Goal: Communication & Community: Answer question/provide support

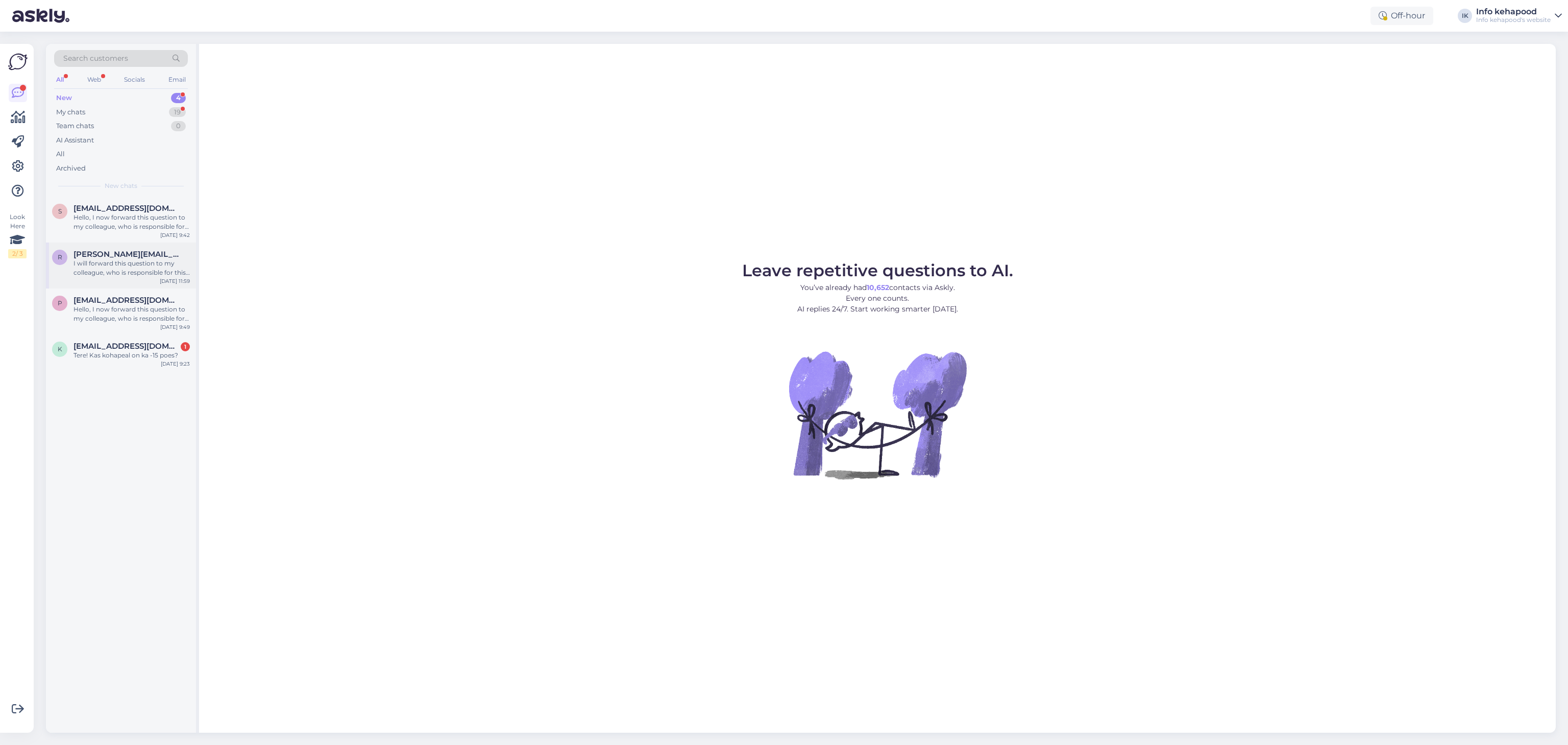
click at [103, 279] on div "r [PERSON_NAME][EMAIL_ADDRESS][PERSON_NAME][DOMAIN_NAME] I will forward this qu…" at bounding box center [120, 266] width 150 height 46
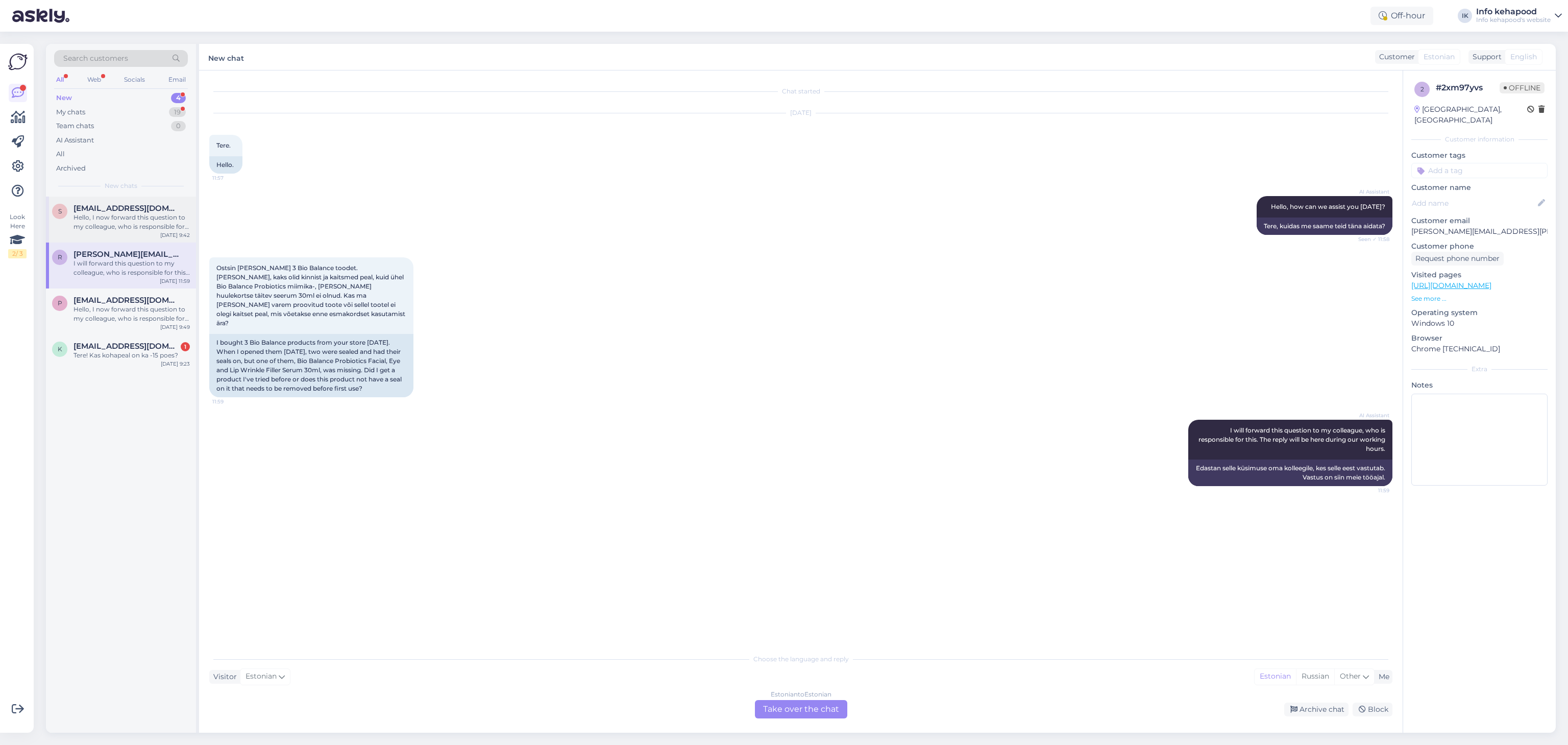
click at [113, 224] on div "Hello, I now forward this question to my colleague, who is responsible for this…" at bounding box center [132, 222] width 117 height 18
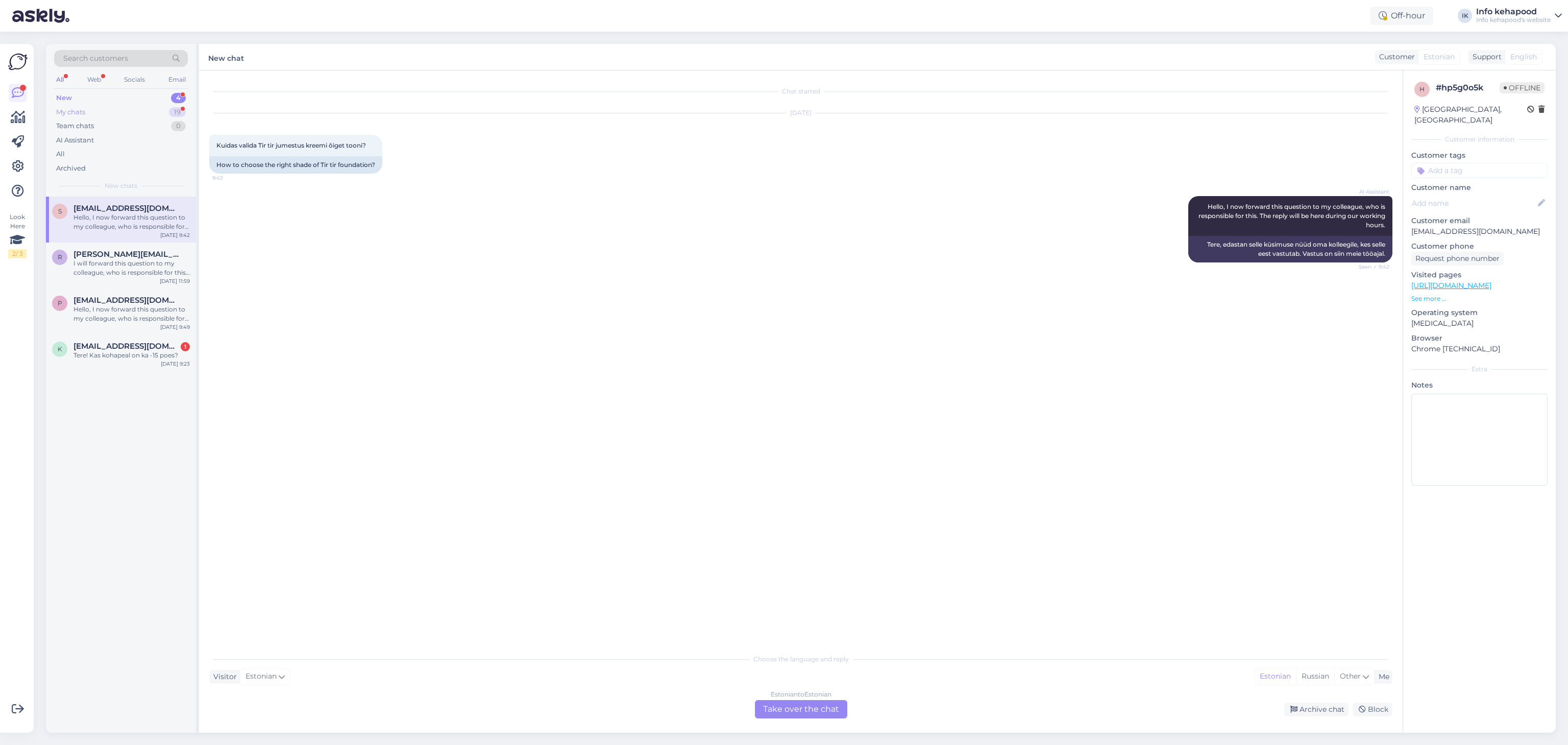
click at [130, 115] on div "My chats 19" at bounding box center [121, 112] width 134 height 14
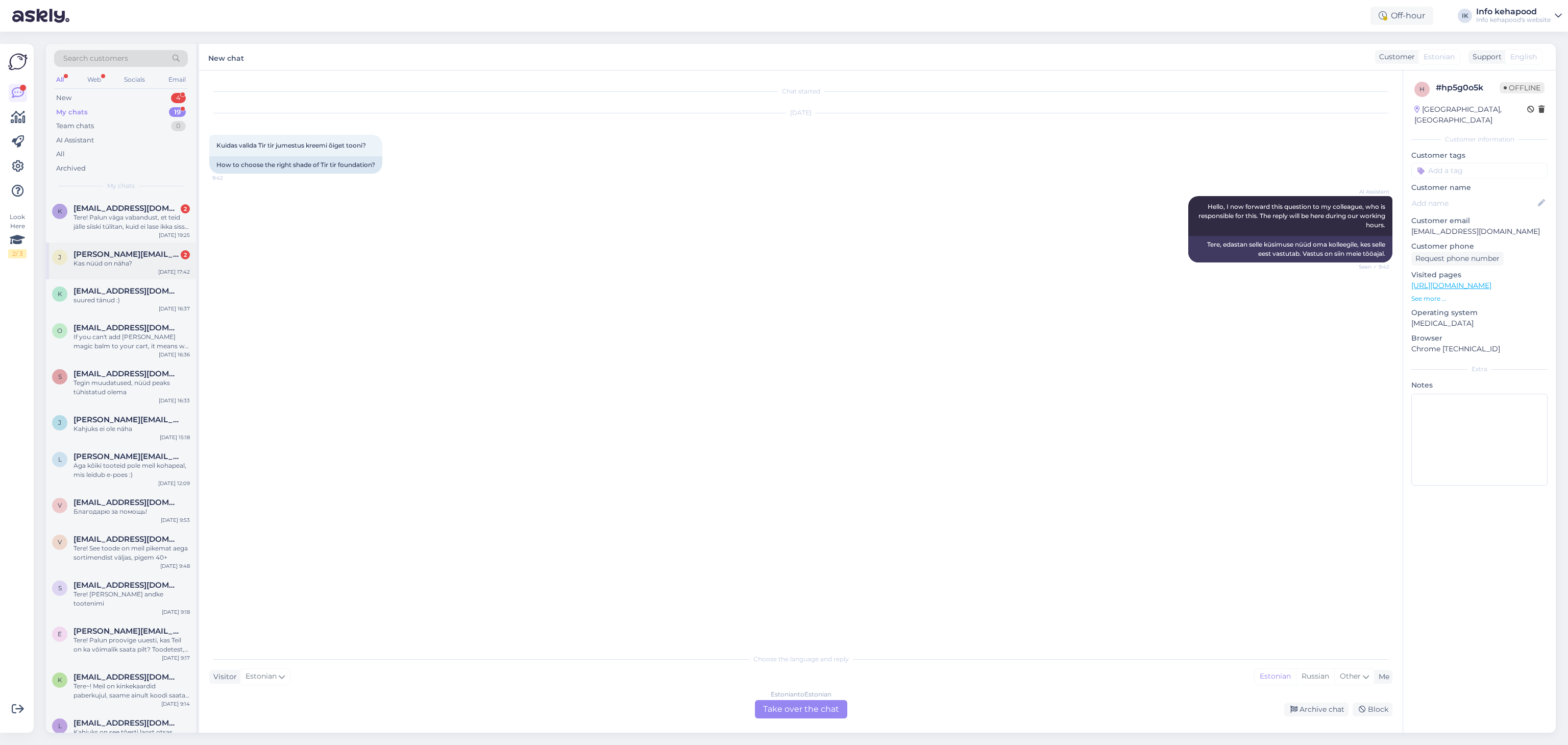
click at [89, 268] on div "[PERSON_NAME] [PERSON_NAME][EMAIL_ADDRESS][DOMAIN_NAME] 2 Kas nüüd on näha? [DA…" at bounding box center [120, 261] width 150 height 36
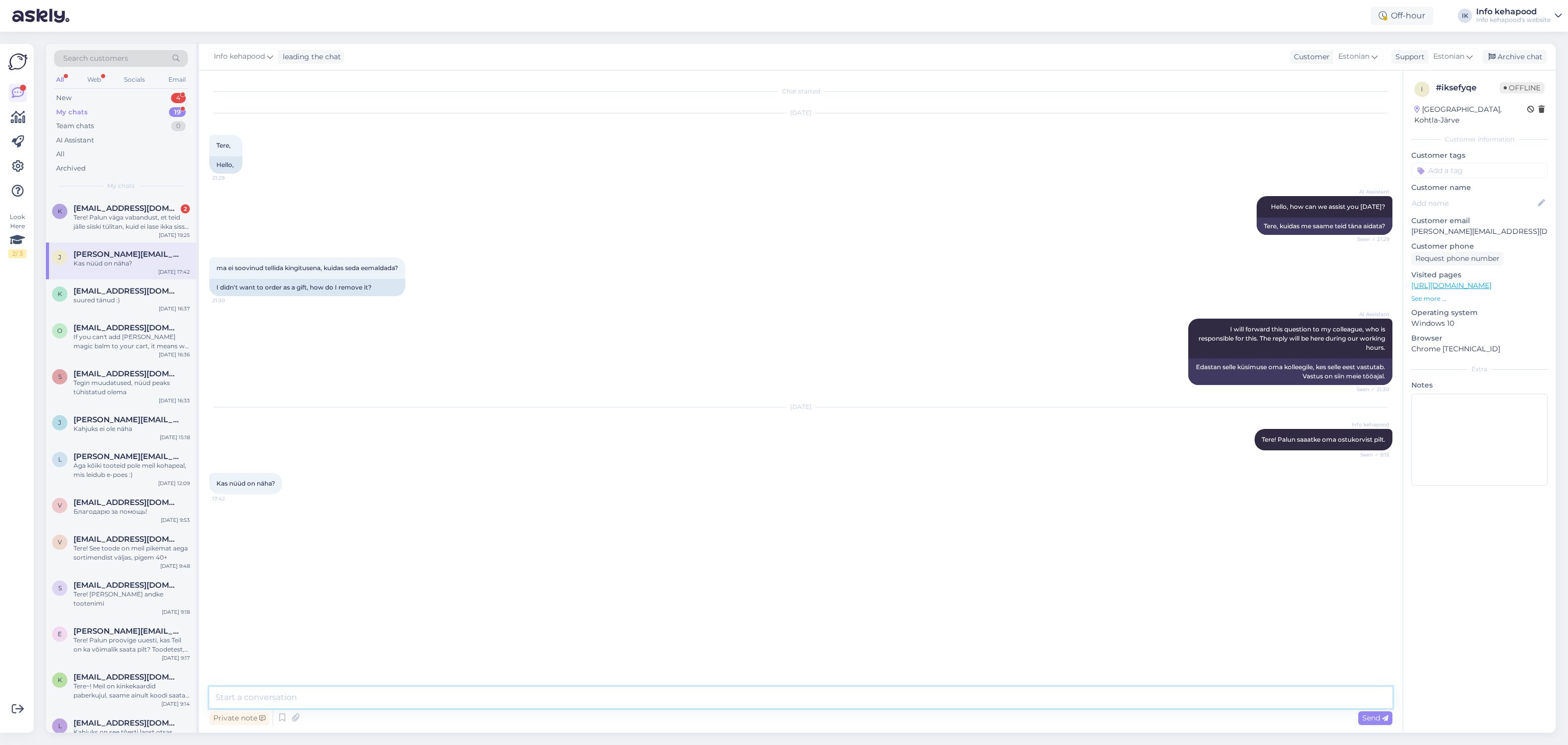
click at [403, 701] on textarea at bounding box center [800, 697] width 1183 height 21
type textarea "Kahjuks mitte, palun saatke kogu info meile meilile. [EMAIL_ADDRESS][DOMAIN_NAM…"
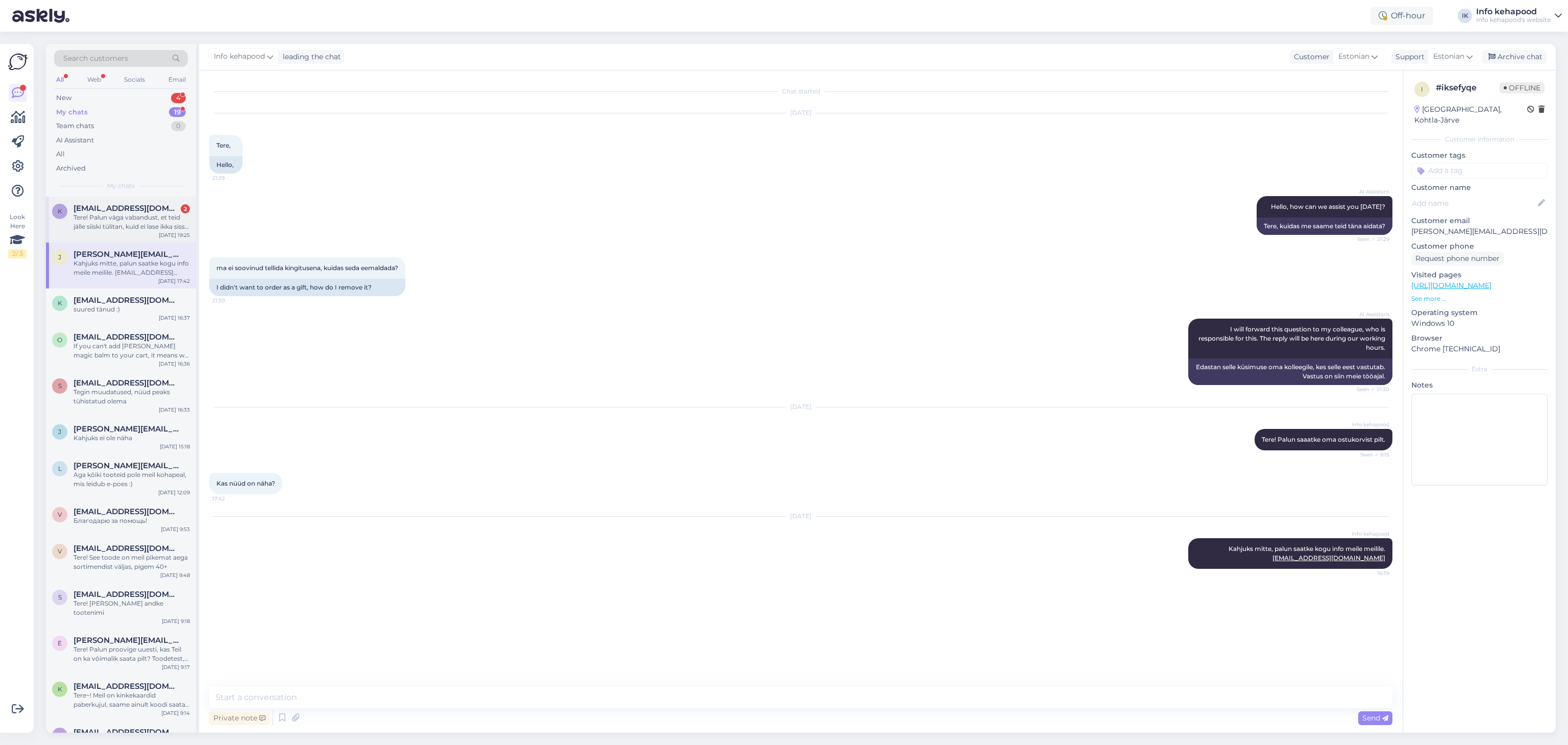
click at [92, 224] on div "Tere! Palun väga vabandust, et teid jälle siiski tülitan, kuid ei lase ikka sis…" at bounding box center [132, 222] width 117 height 18
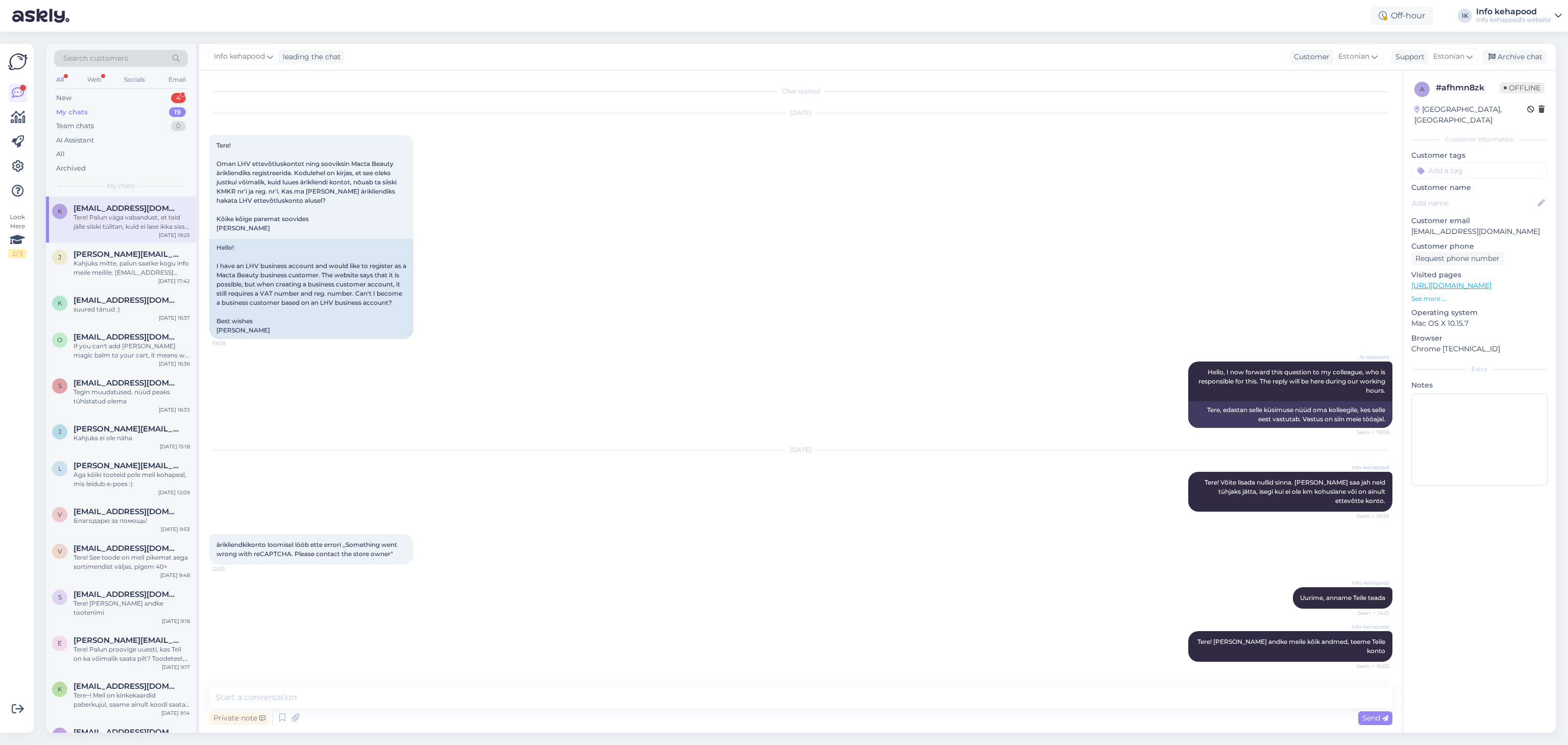
scroll to position [524, 0]
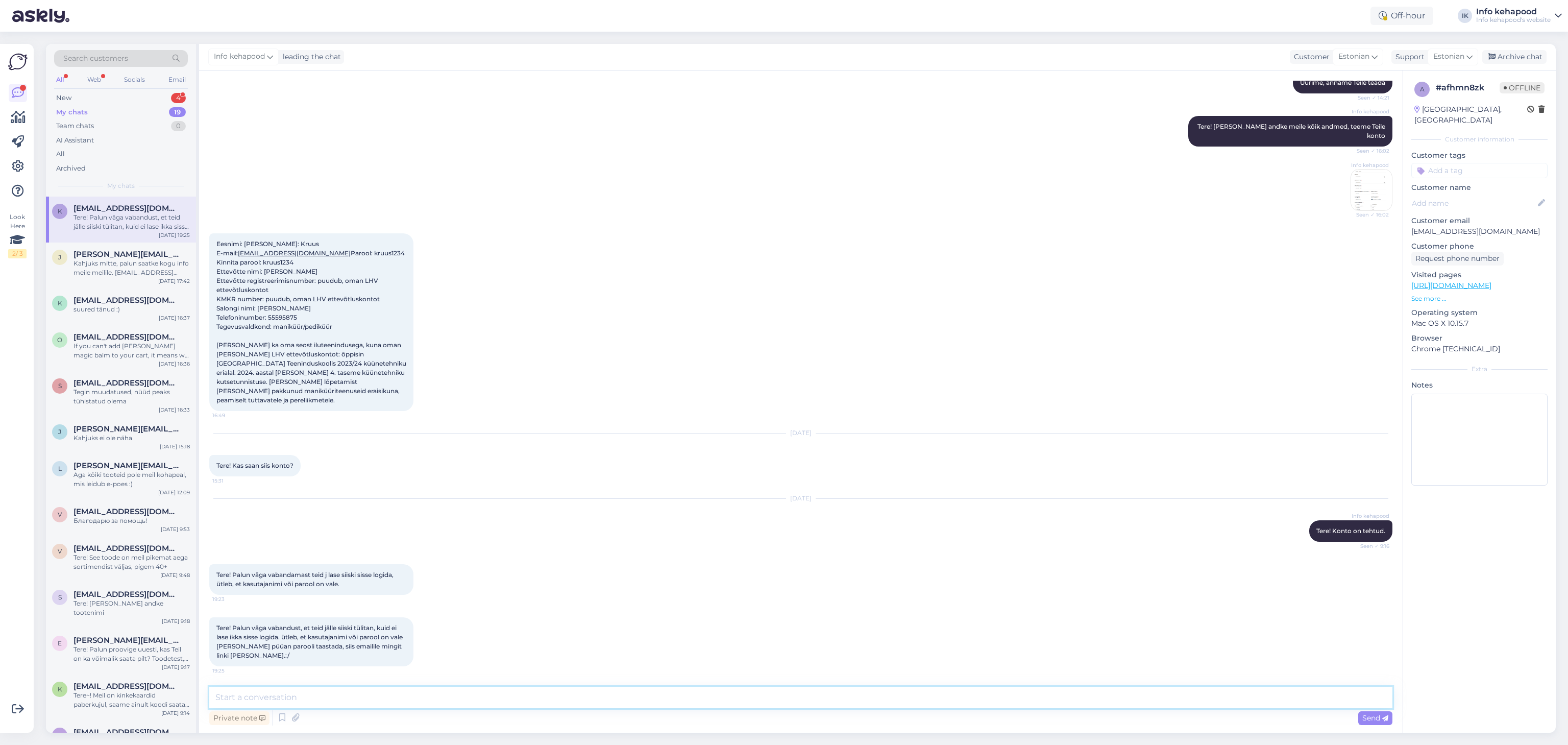
click at [328, 696] on textarea at bounding box center [800, 697] width 1183 height 21
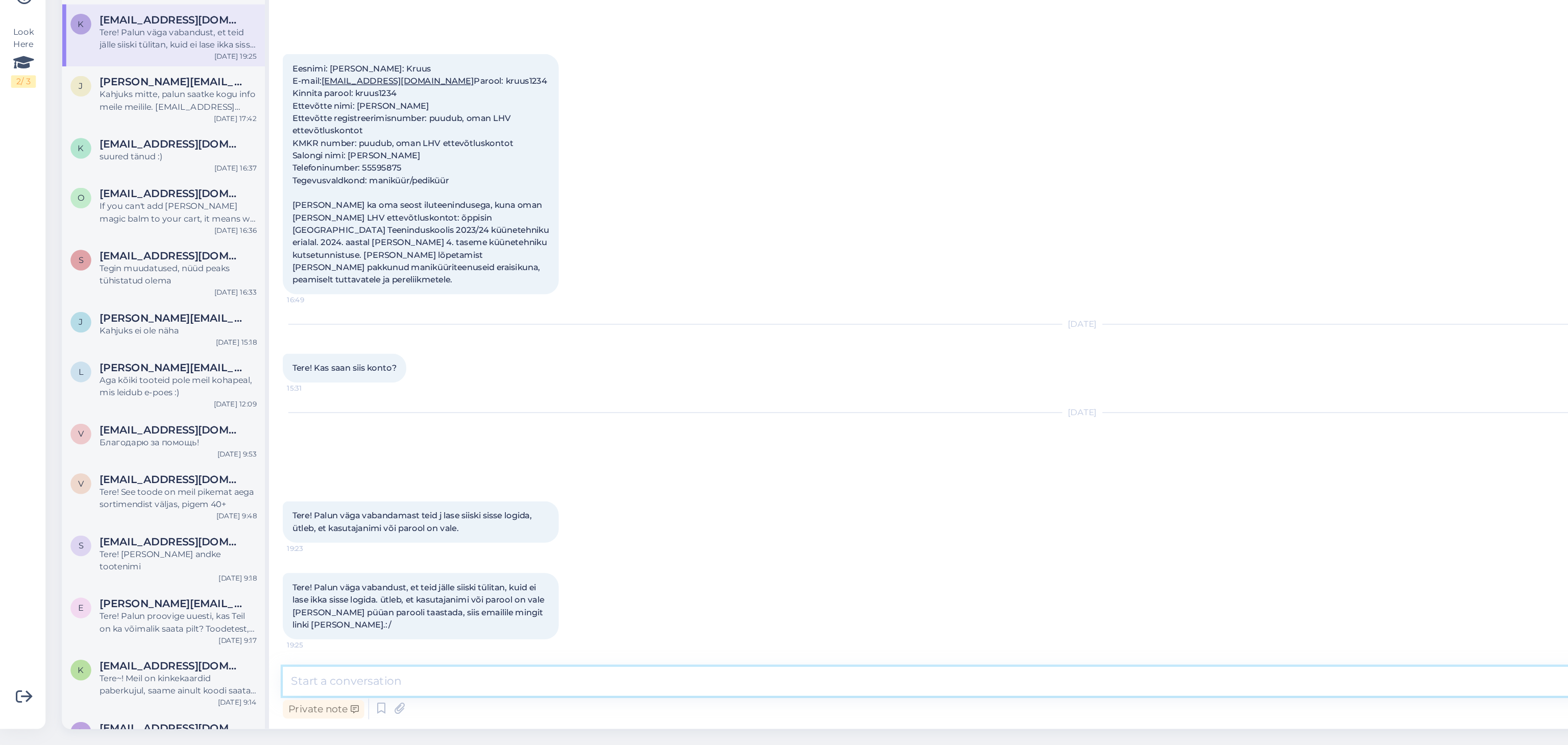
scroll to position [0, 0]
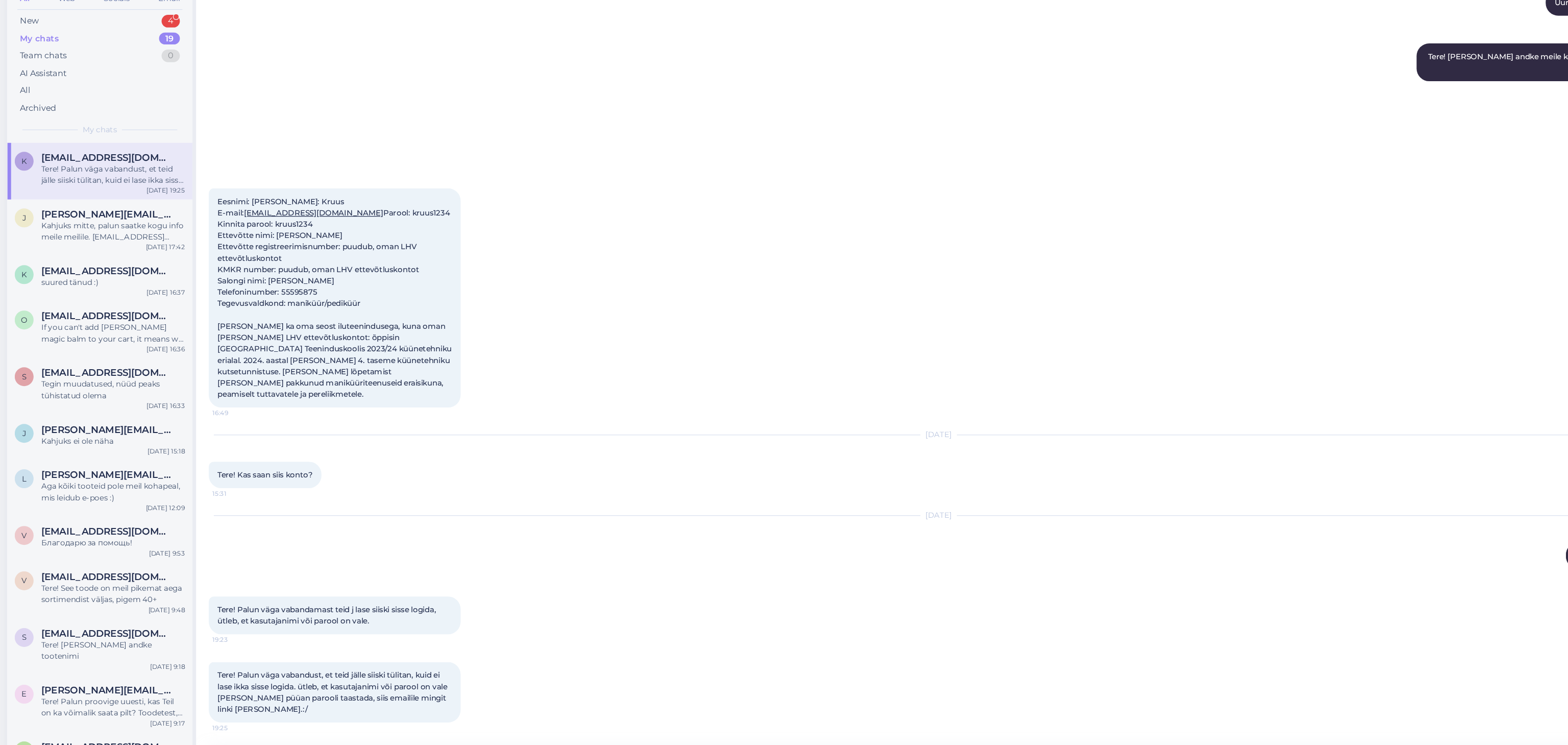
drag, startPoint x: 202, startPoint y: 234, endPoint x: 363, endPoint y: 517, distance: 325.6
click at [363, 517] on div "Chat started [DATE] Tere! Oman LHV ettevõtluskontot ning sooviksin Macta Beauty…" at bounding box center [800, 401] width 1203 height 662
click at [363, 517] on div "[DATE] Info kehapood Tere! Konto on tehtud. Seen ✓ 9:16" at bounding box center [800, 520] width 1183 height 65
click at [373, 503] on div "[DATE] Info kehapood Tere! Konto on tehtud. Seen ✓ 9:16" at bounding box center [800, 520] width 1183 height 65
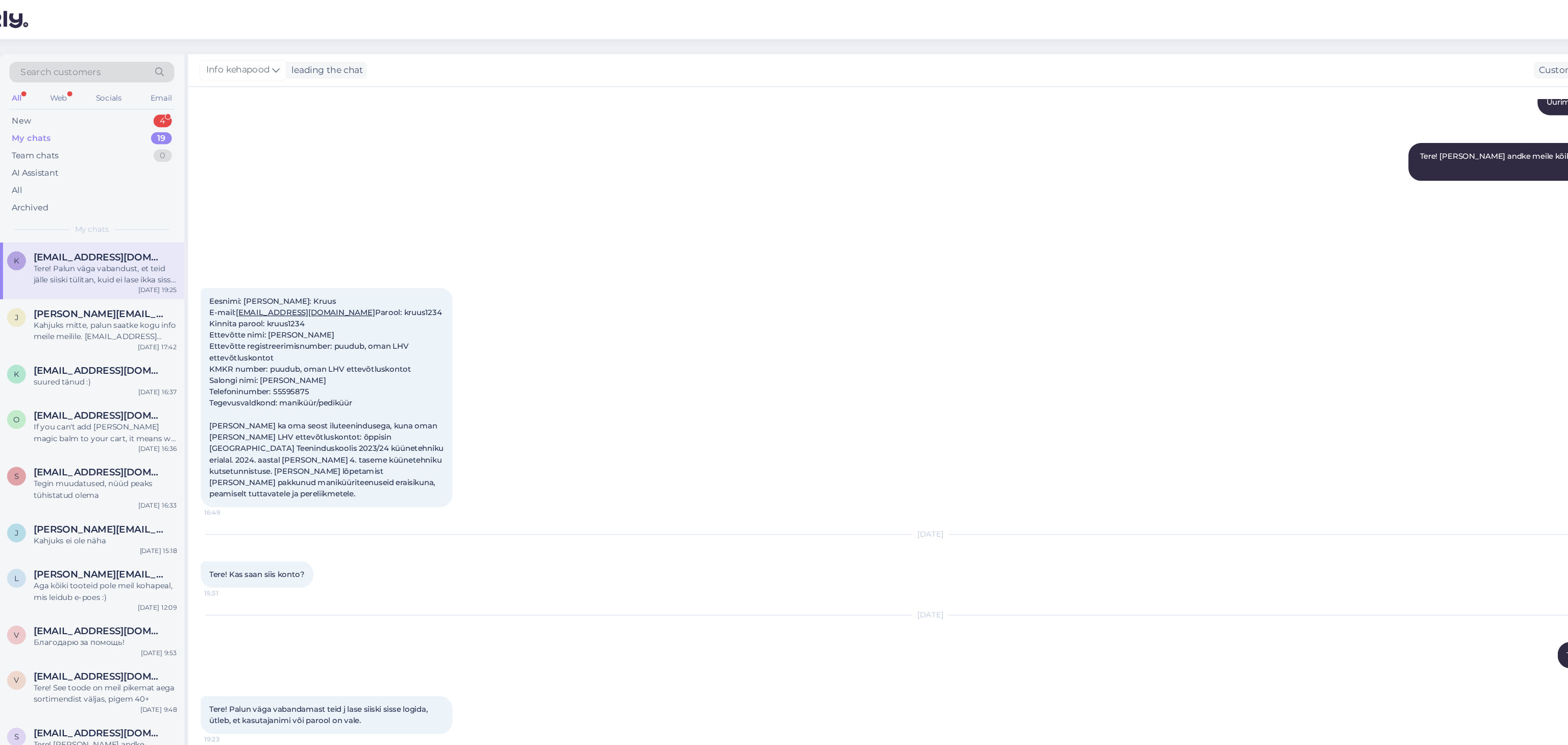
click at [138, 115] on div "My chats 19" at bounding box center [121, 112] width 134 height 14
click at [124, 86] on div "All Web Socials Email" at bounding box center [121, 80] width 134 height 16
click at [129, 102] on div "New 4" at bounding box center [121, 97] width 134 height 14
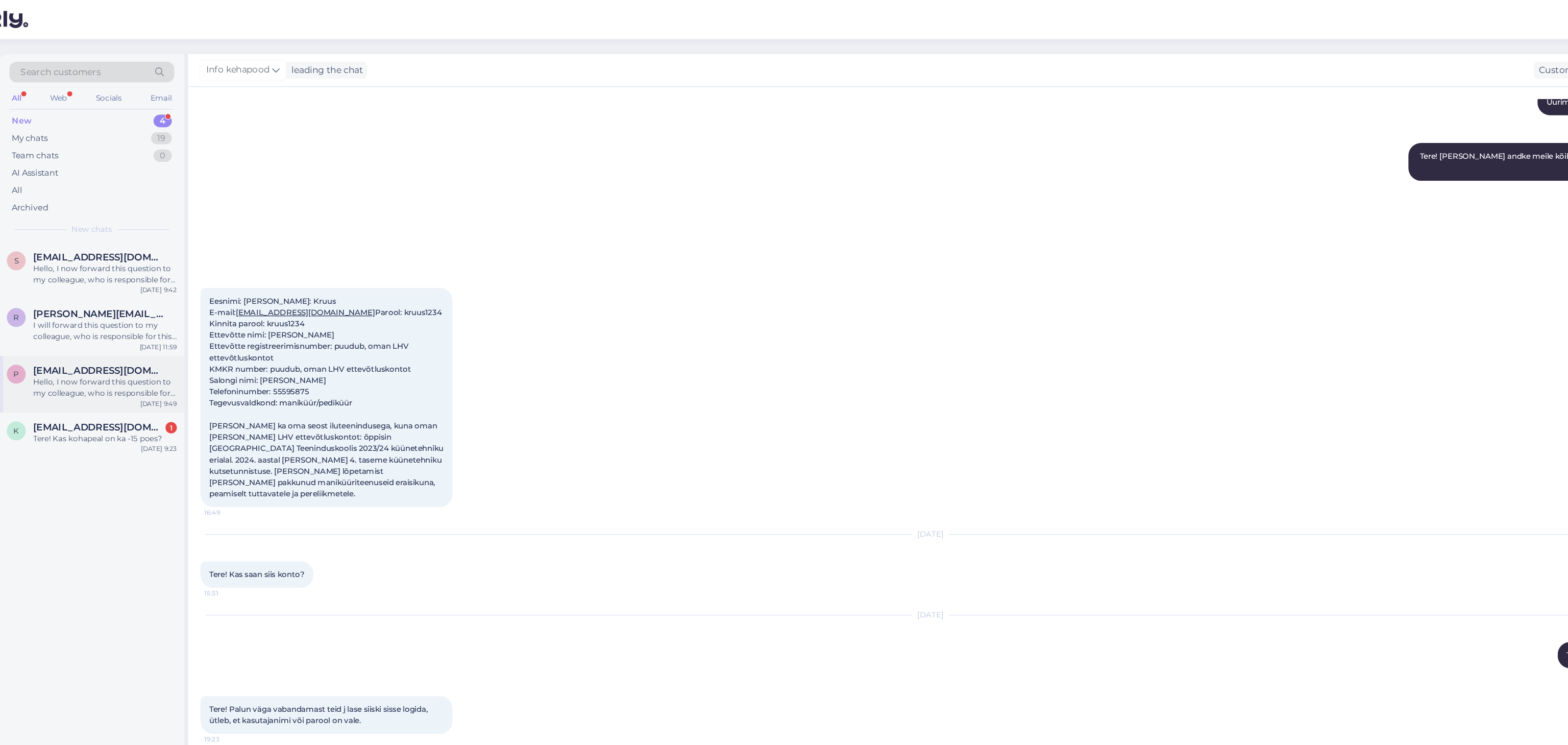
click at [160, 312] on div "Hello, I now forward this question to my colleague, who is responsible for this…" at bounding box center [132, 313] width 117 height 18
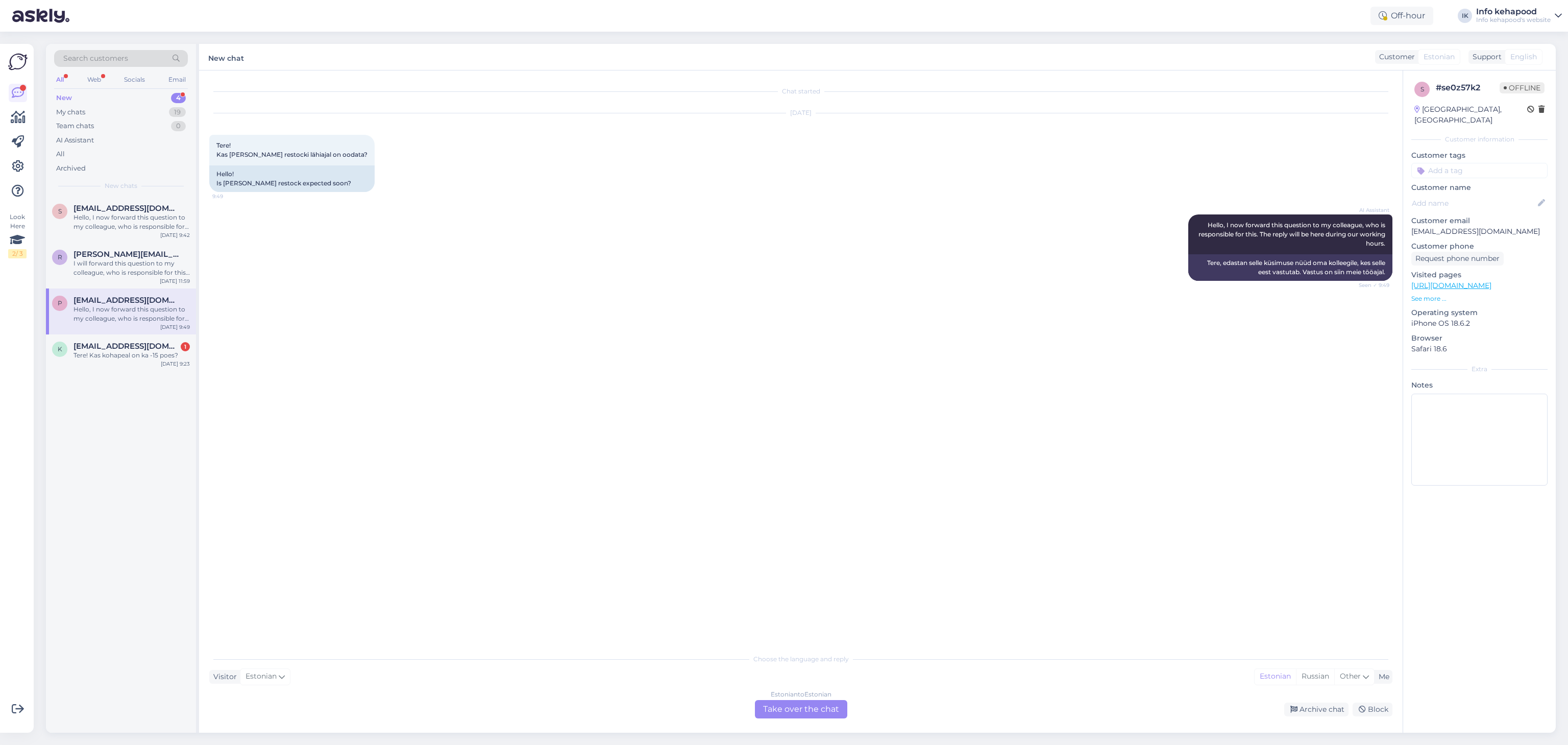
click at [779, 709] on div "Estonian to Estonian Take over the chat" at bounding box center [800, 709] width 93 height 18
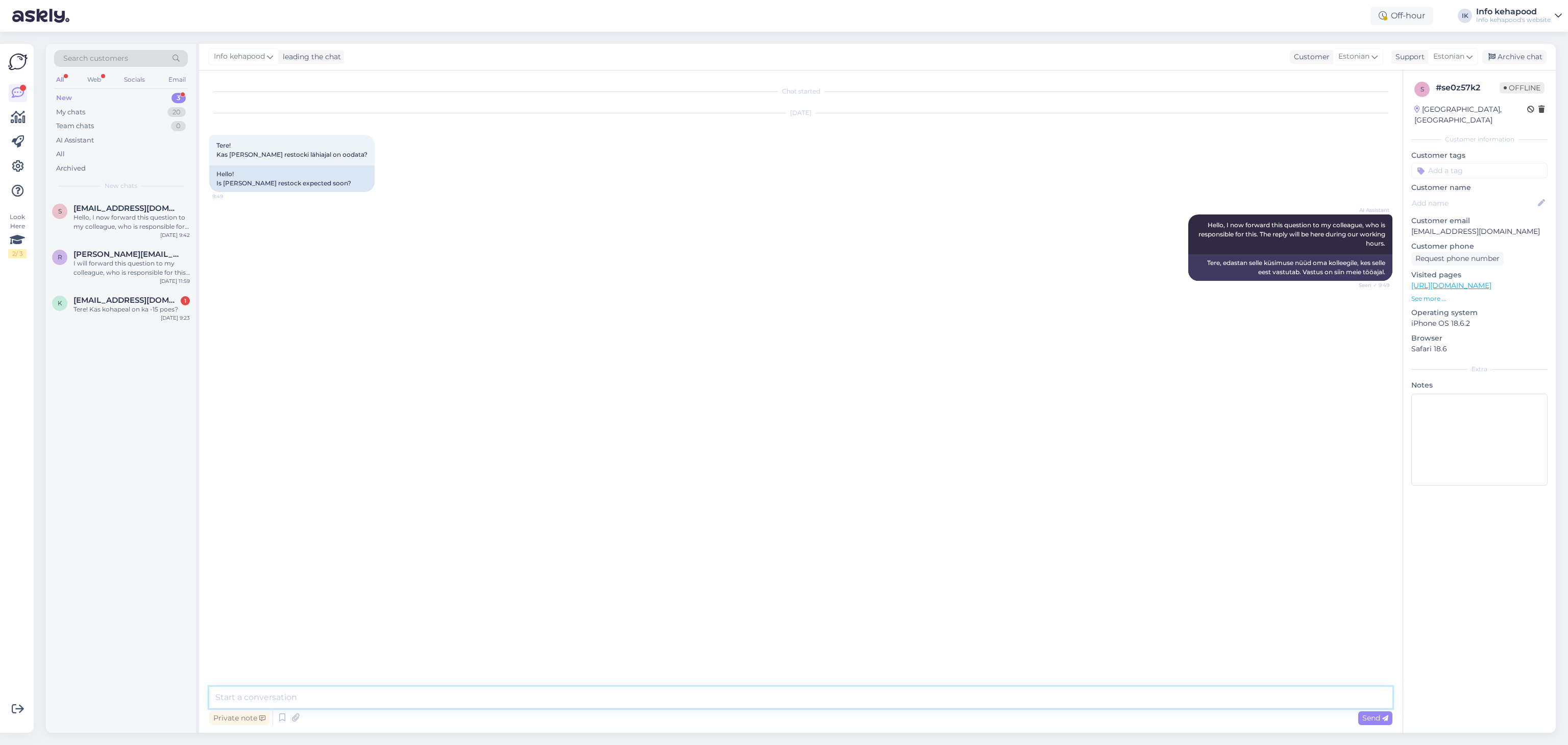
click at [745, 705] on textarea at bounding box center [800, 697] width 1183 height 21
type textarea "Tere!"
type textarea "Kahjuks mitte, kõik tooted on sortimendist väljas."
click at [79, 221] on div "Hello, I now forward this question to my colleague, who is responsible for this…" at bounding box center [132, 222] width 117 height 18
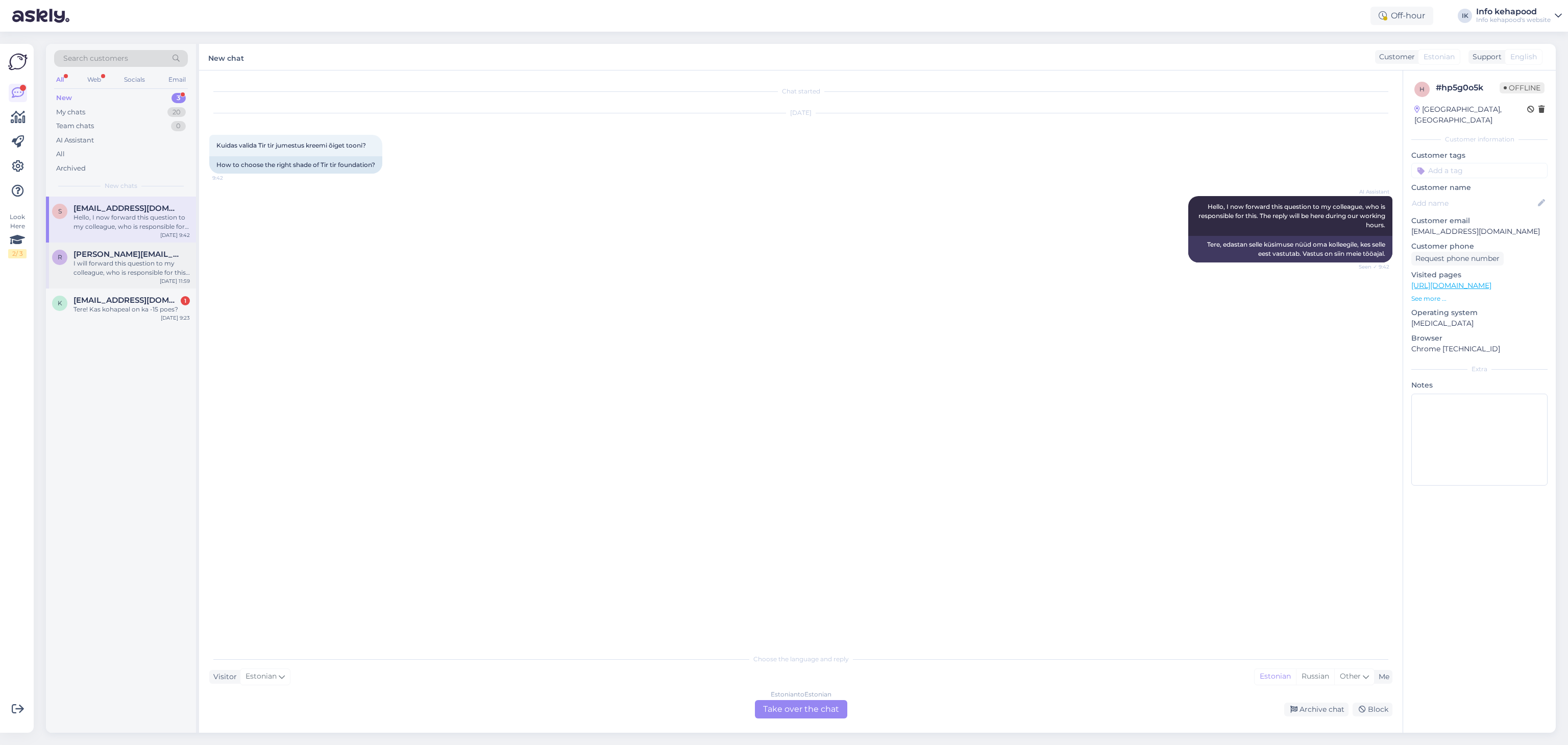
click at [165, 263] on div "I will forward this question to my colleague, who is responsible for this. The …" at bounding box center [132, 267] width 117 height 18
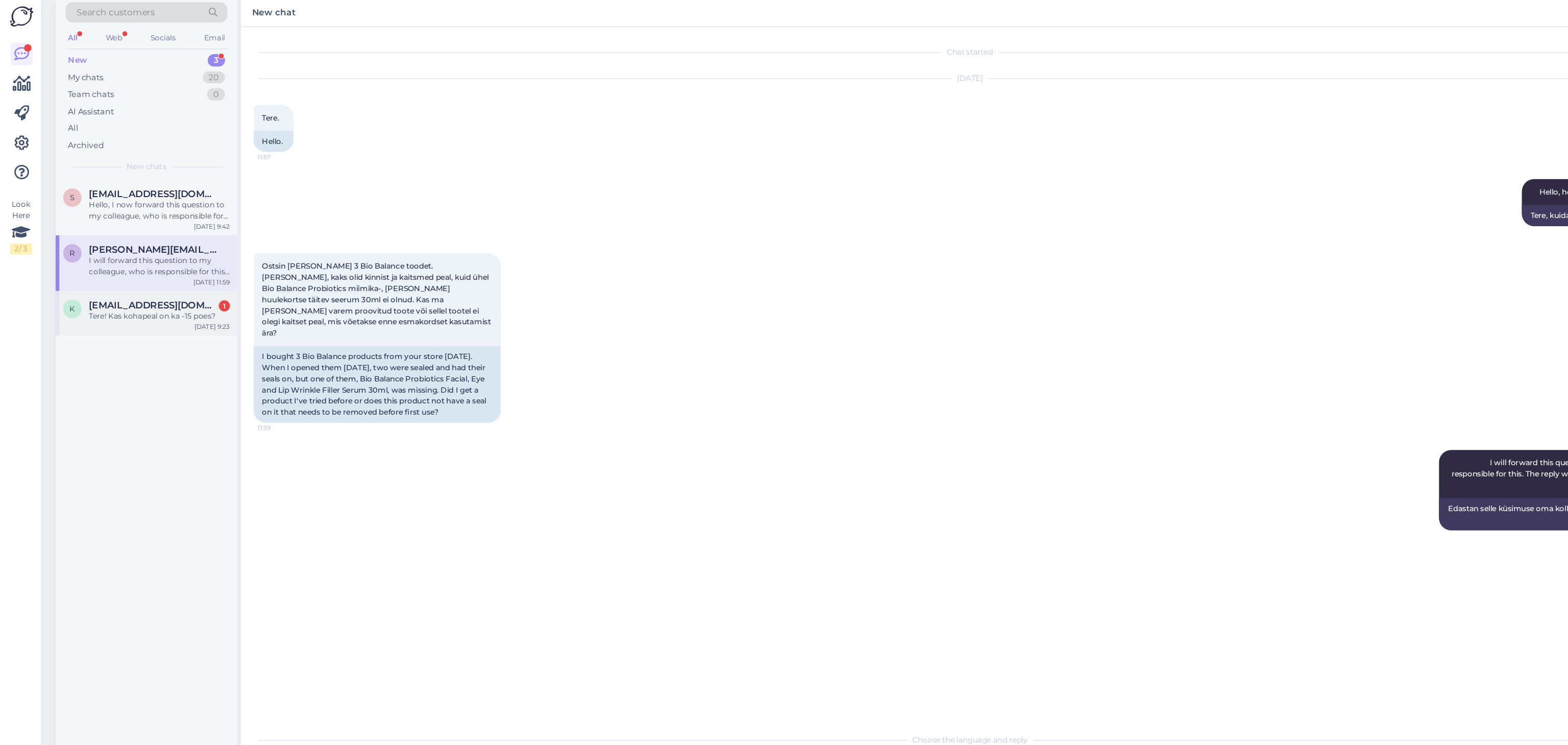
click at [100, 304] on span "[EMAIL_ADDRESS][DOMAIN_NAME]" at bounding box center [126, 300] width 106 height 10
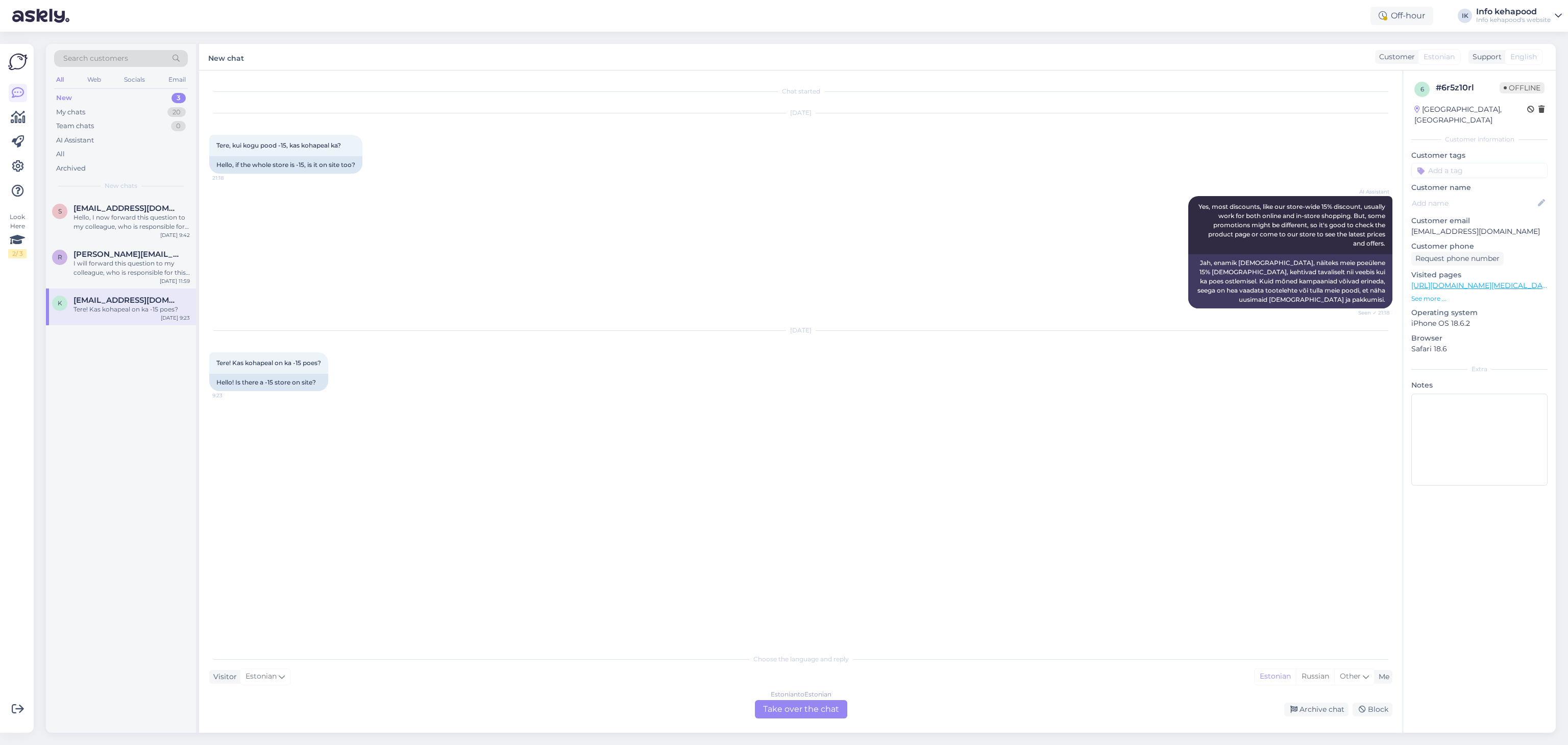
click at [833, 710] on div "Estonian to Estonian Take over the chat" at bounding box center [800, 709] width 93 height 18
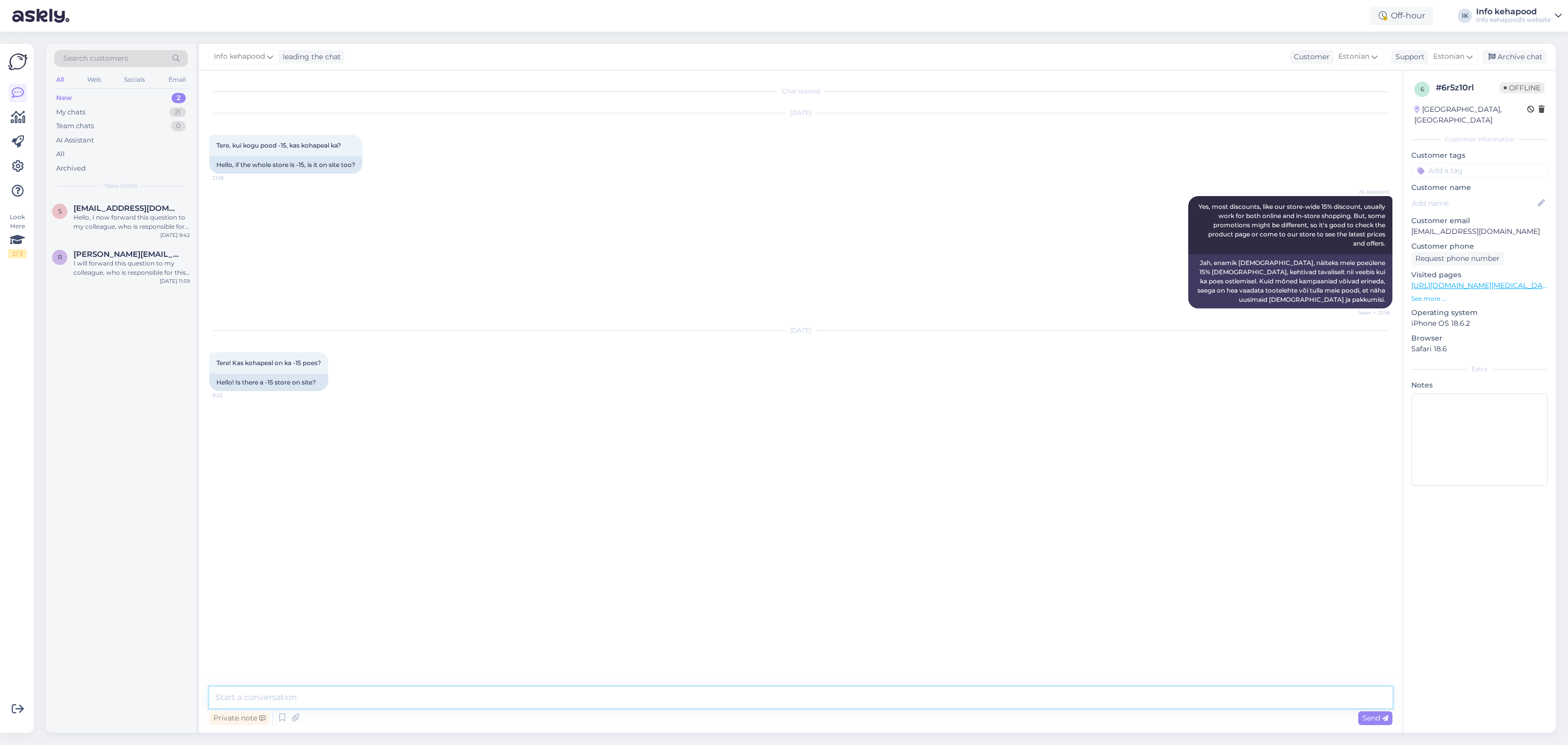
click at [749, 705] on textarea at bounding box center [800, 697] width 1183 height 21
type textarea "Tere! Kogu pood -15% on kauplustes alates 69eurosest ostust."
